Goal: Information Seeking & Learning: Learn about a topic

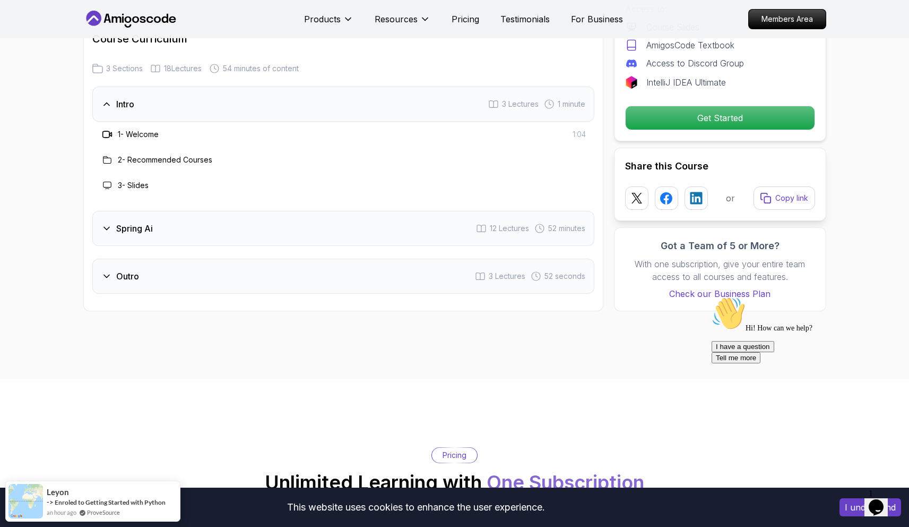
scroll to position [1331, 0]
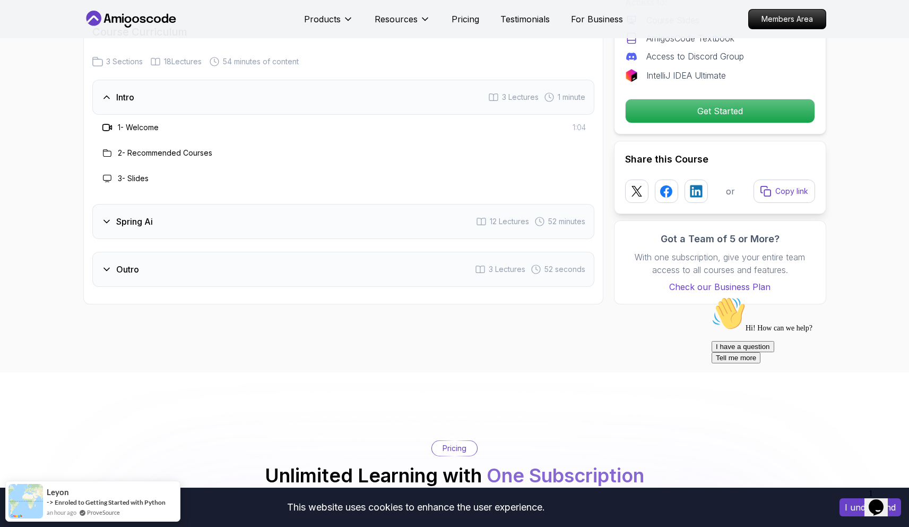
click at [261, 227] on div "Spring Ai 12 Lectures 52 minutes" at bounding box center [343, 221] width 502 height 35
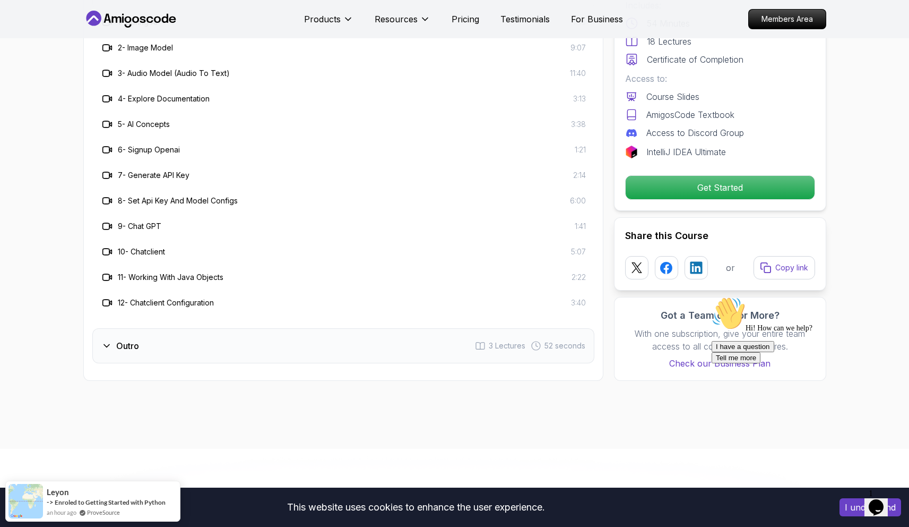
scroll to position [1539, 0]
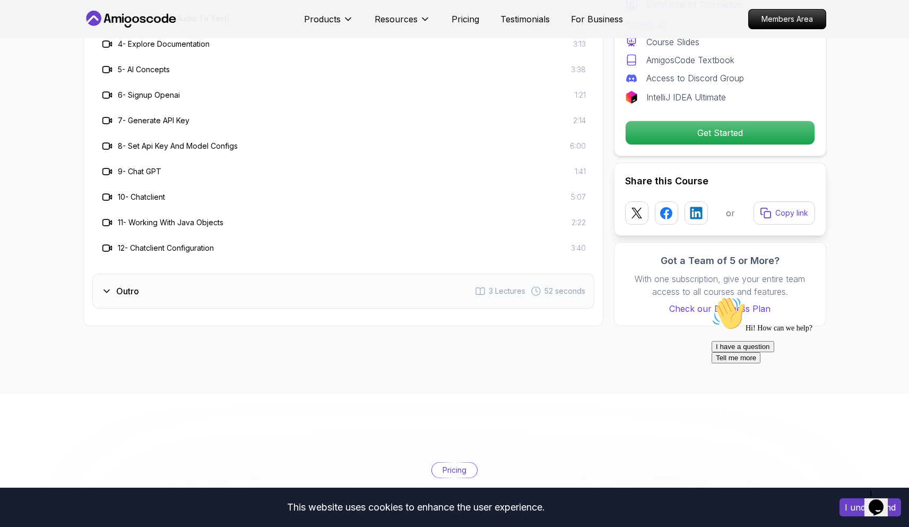
click at [325, 304] on div "Outro 3 Lectures 52 seconds" at bounding box center [343, 290] width 502 height 35
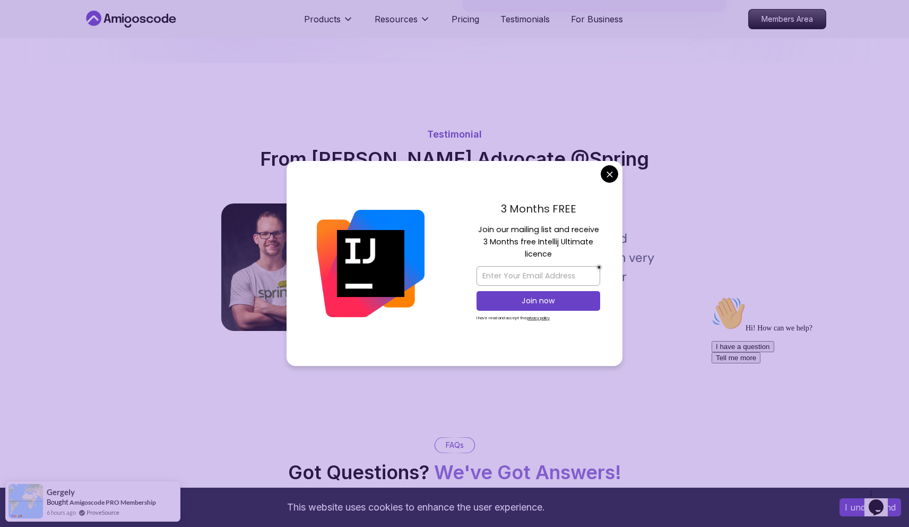
scroll to position [2550, 0]
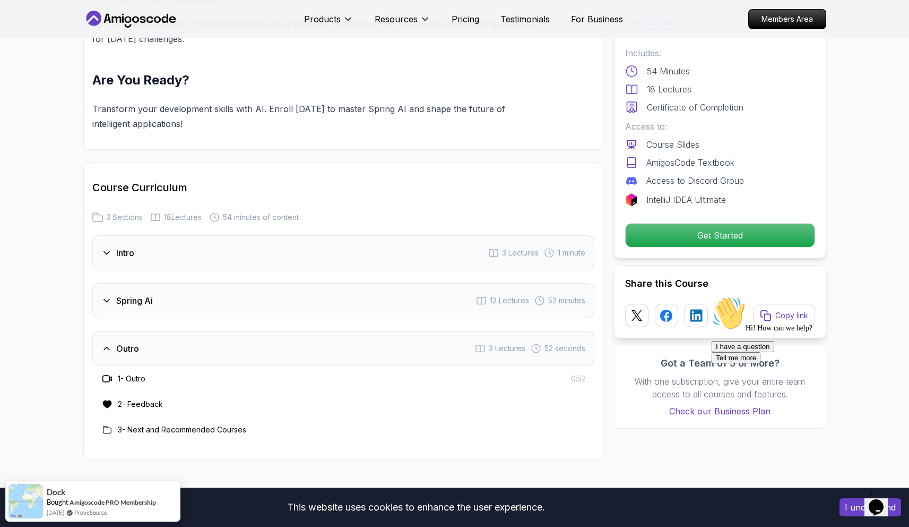
scroll to position [1203, 0]
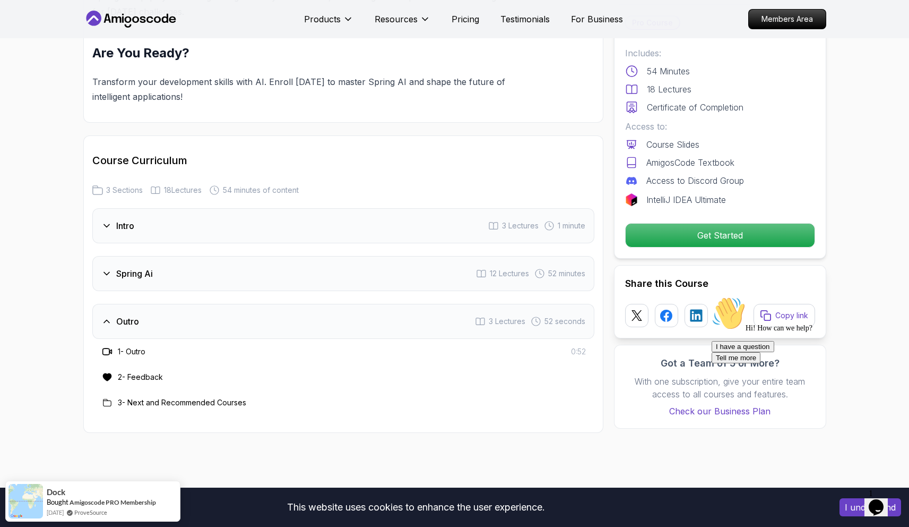
click at [269, 283] on div "Spring Ai 12 Lectures 52 minutes" at bounding box center [343, 273] width 502 height 35
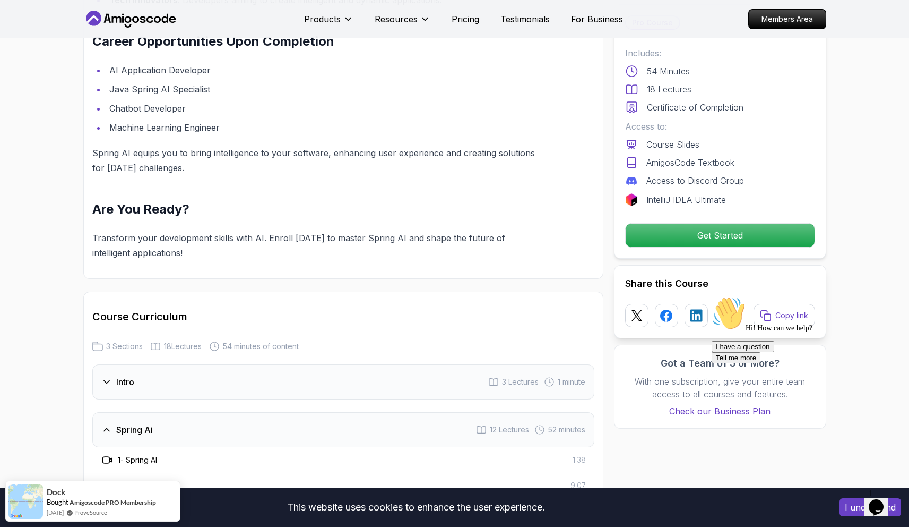
scroll to position [0, 0]
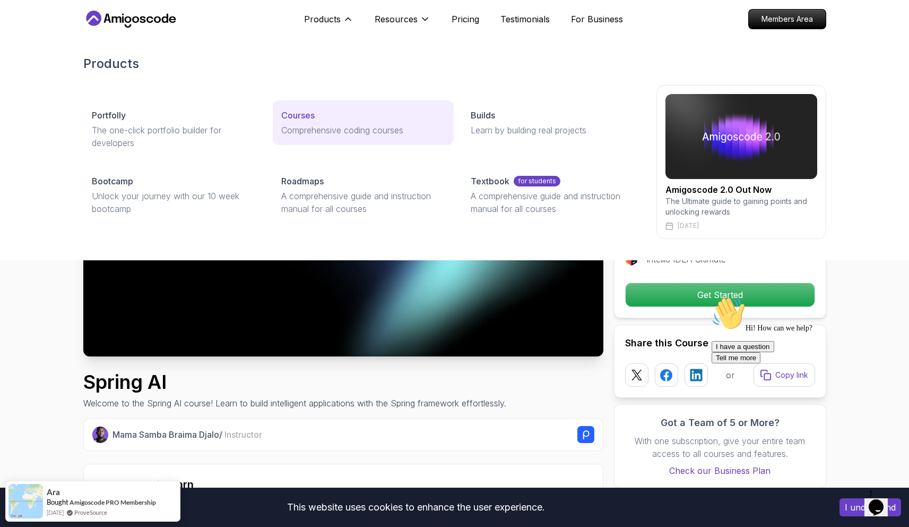
click at [304, 116] on p "Courses" at bounding box center [297, 115] width 33 height 13
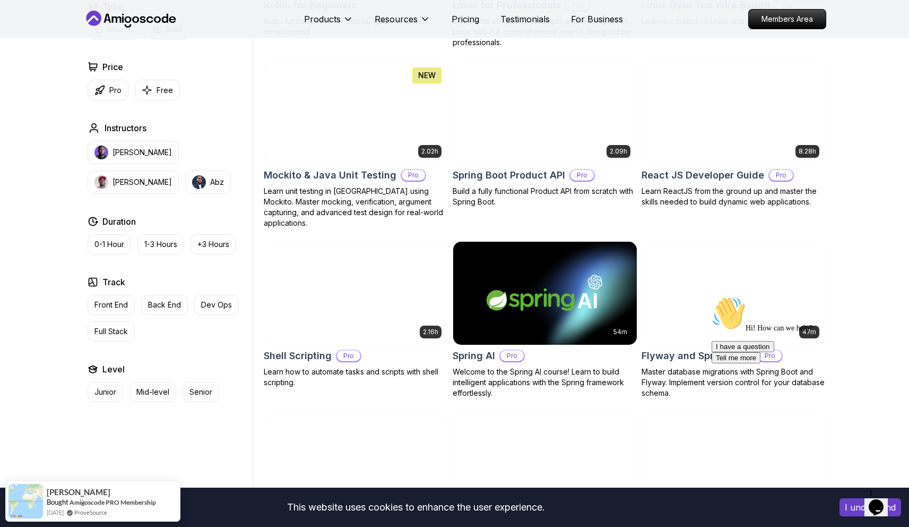
scroll to position [2295, 0]
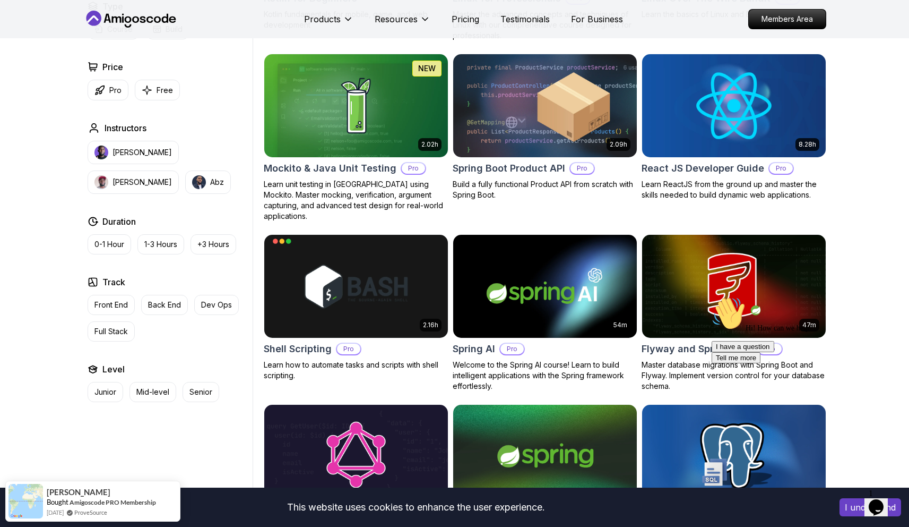
click at [712, 296] on icon "Chat attention grabber" at bounding box center [712, 296] width 0 height 0
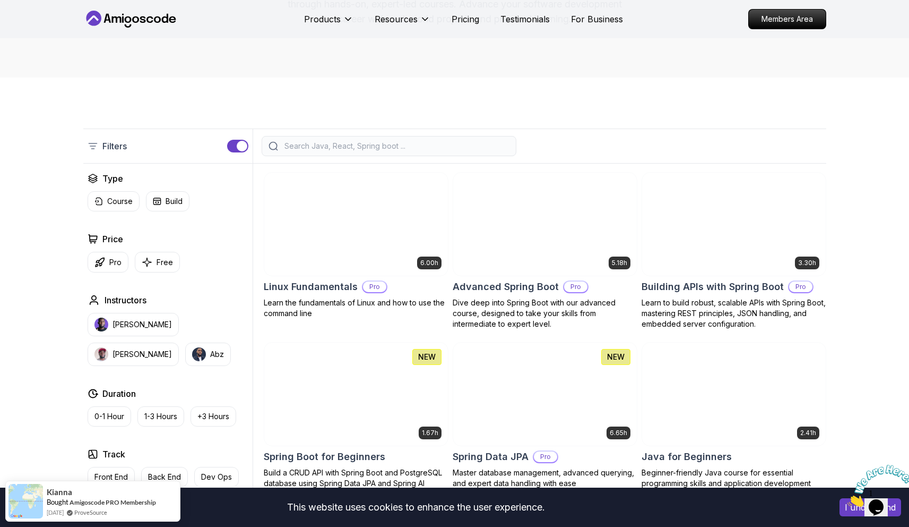
scroll to position [0, 0]
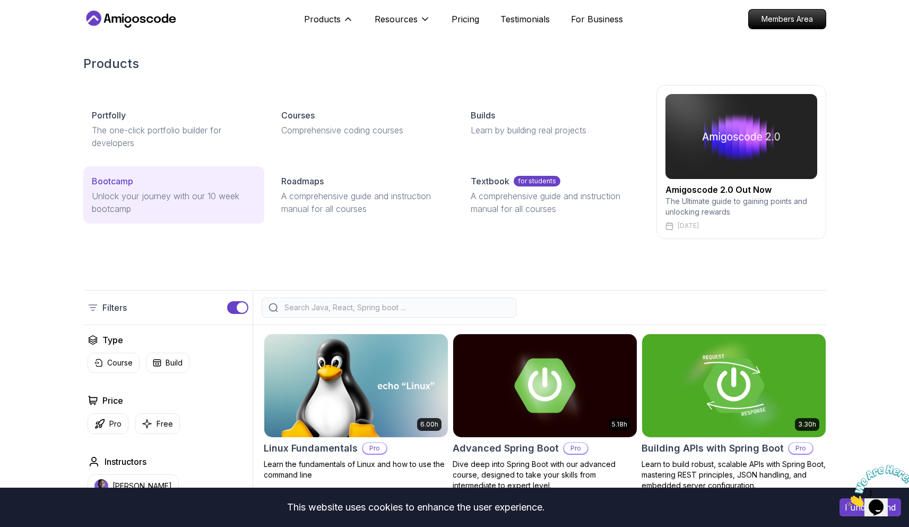
click at [178, 191] on p "Unlock your journey with our 10 week bootcamp" at bounding box center [174, 201] width 164 height 25
